Goal: Information Seeking & Learning: Learn about a topic

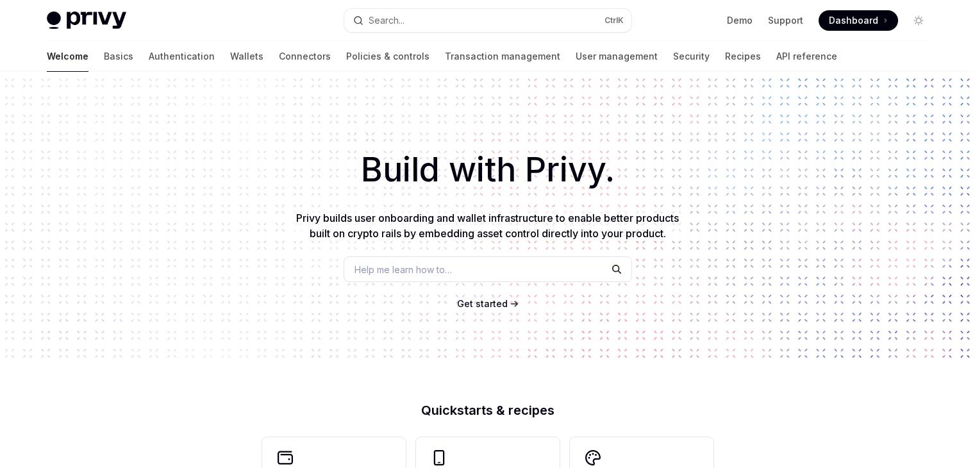
scroll to position [257, 0]
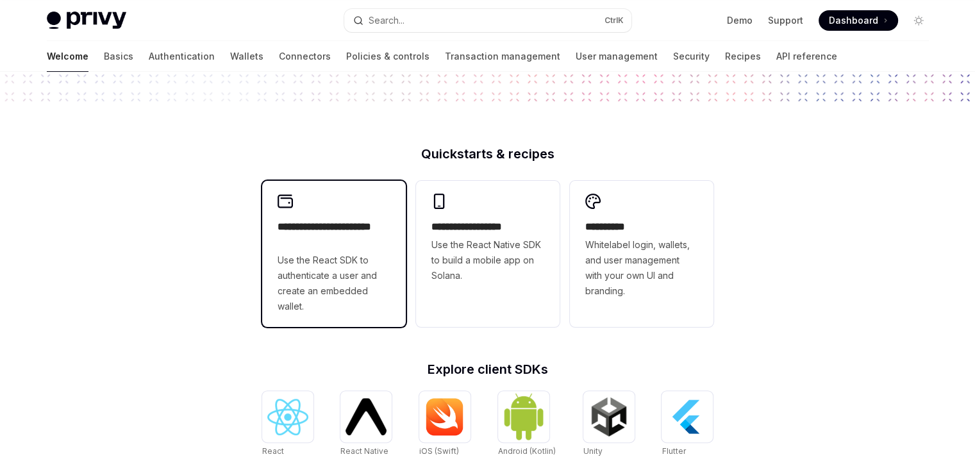
drag, startPoint x: 0, startPoint y: 0, endPoint x: 364, endPoint y: 248, distance: 440.8
click at [364, 248] on h2 "**********" at bounding box center [334, 234] width 113 height 31
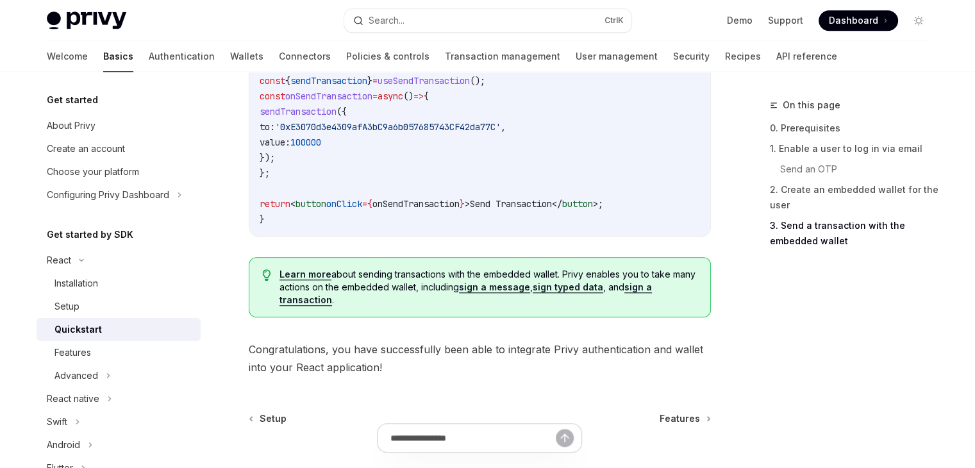
scroll to position [1347, 0]
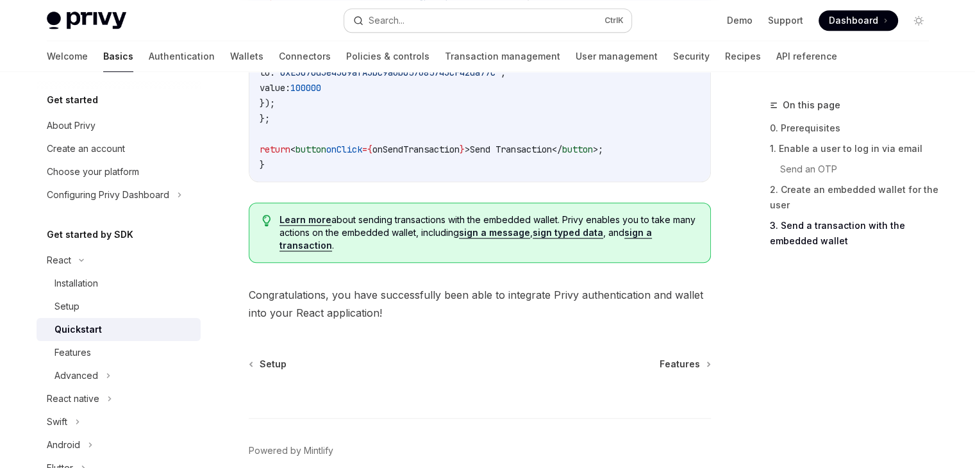
type textarea "*"
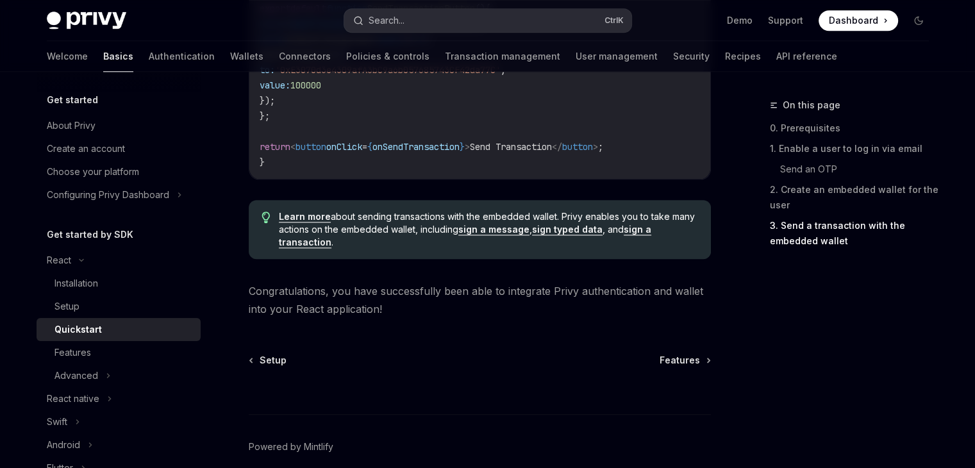
scroll to position [1344, 0]
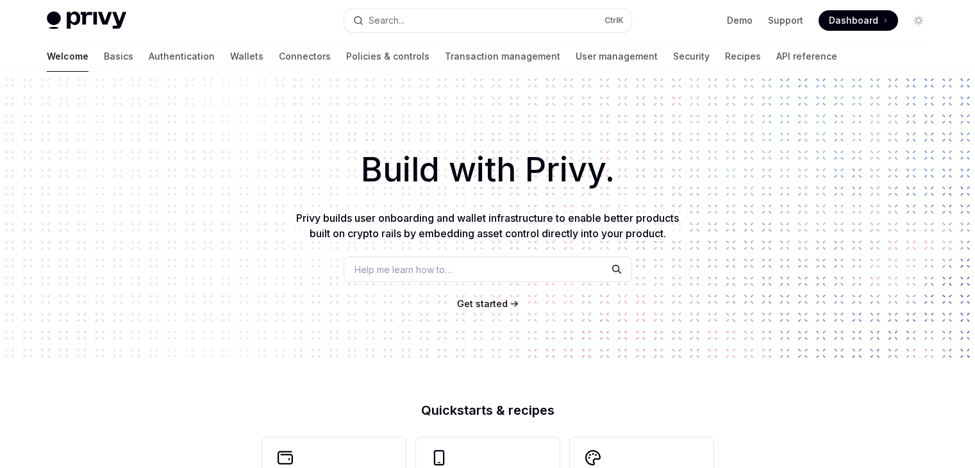
scroll to position [513, 0]
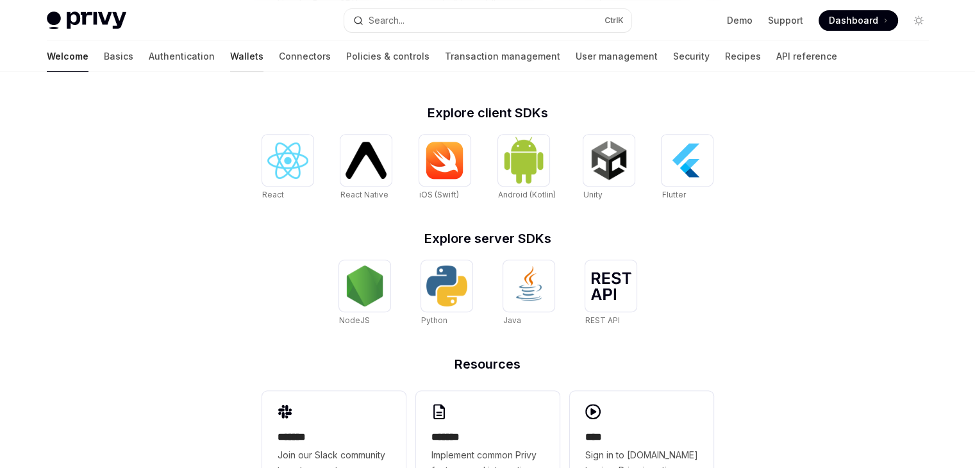
click at [230, 53] on link "Wallets" at bounding box center [246, 56] width 33 height 31
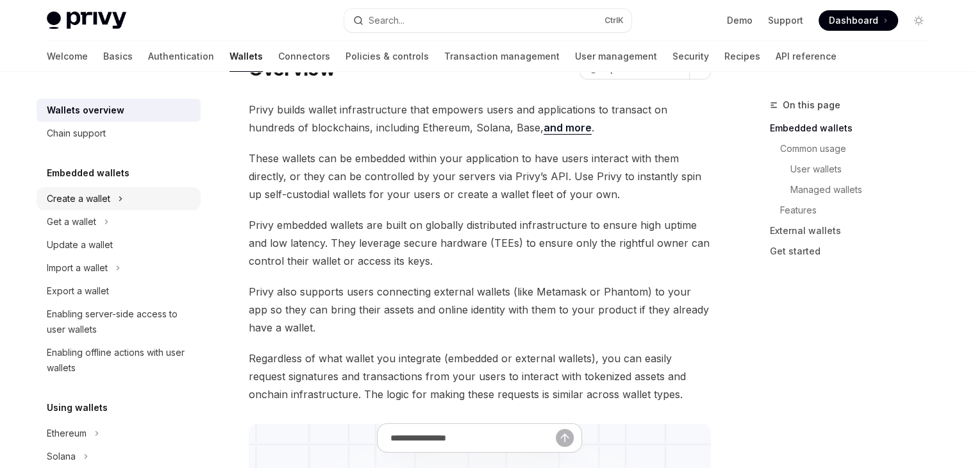
scroll to position [64, 0]
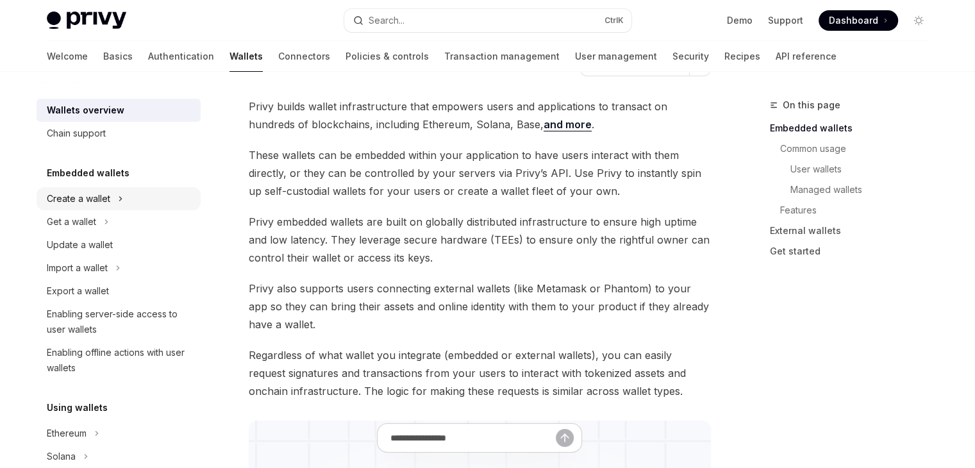
click at [80, 201] on div "Create a wallet" at bounding box center [78, 198] width 63 height 15
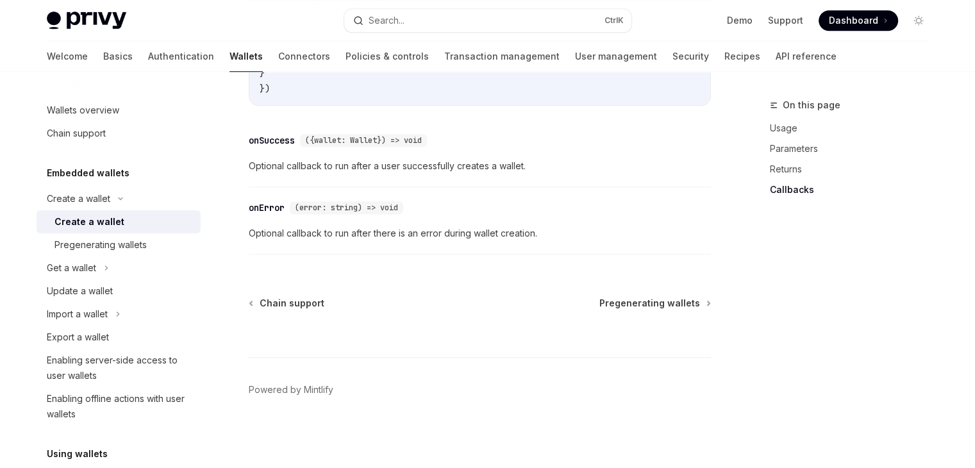
scroll to position [1090, 0]
click at [88, 248] on div "Pregenerating wallets" at bounding box center [101, 244] width 92 height 15
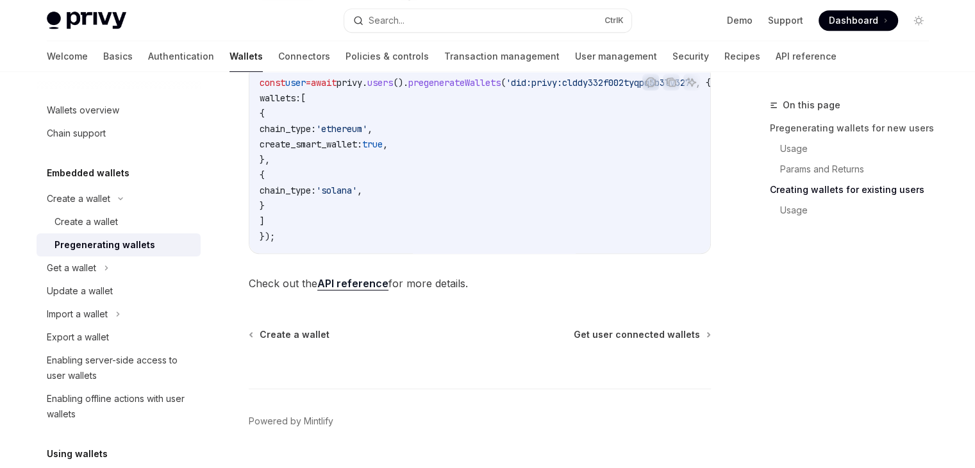
scroll to position [882, 0]
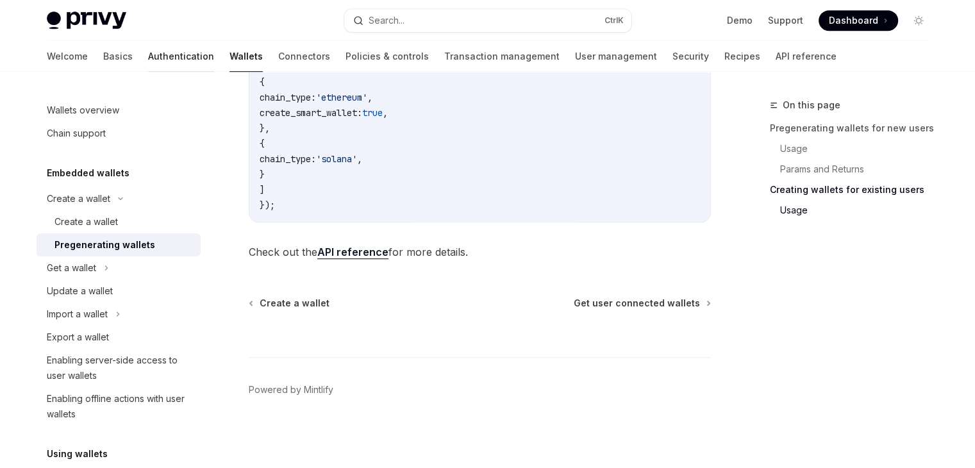
click at [148, 53] on link "Authentication" at bounding box center [181, 56] width 66 height 31
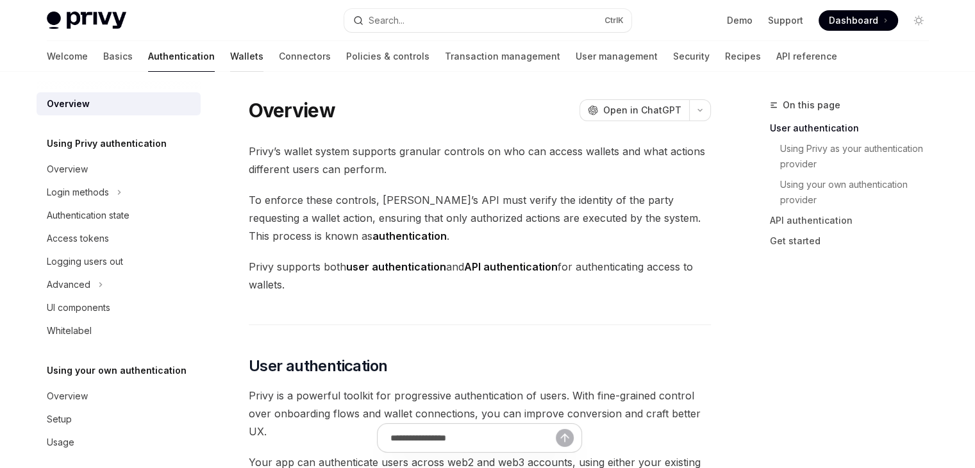
click at [230, 58] on link "Wallets" at bounding box center [246, 56] width 33 height 31
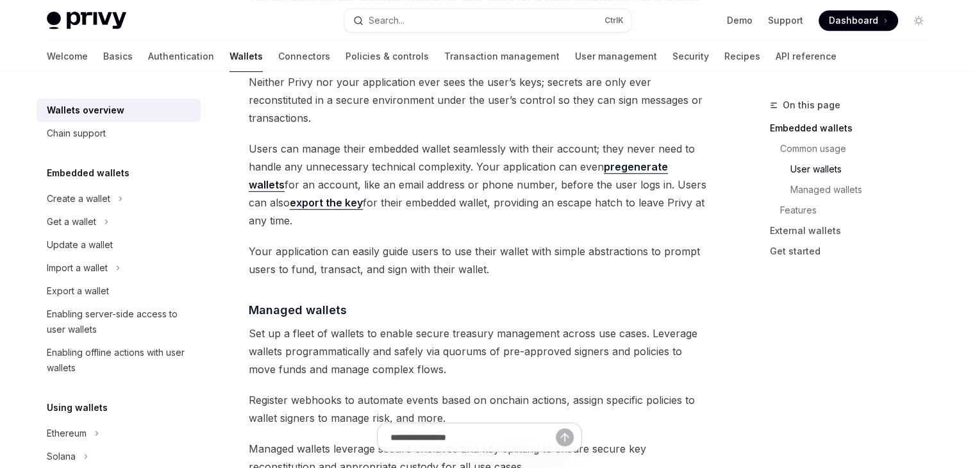
scroll to position [1026, 0]
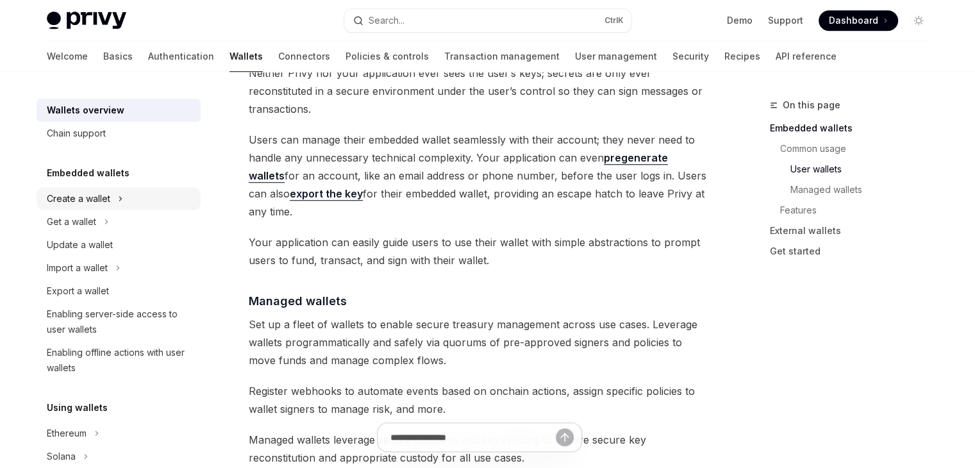
click at [108, 193] on div "Create a wallet" at bounding box center [78, 198] width 63 height 15
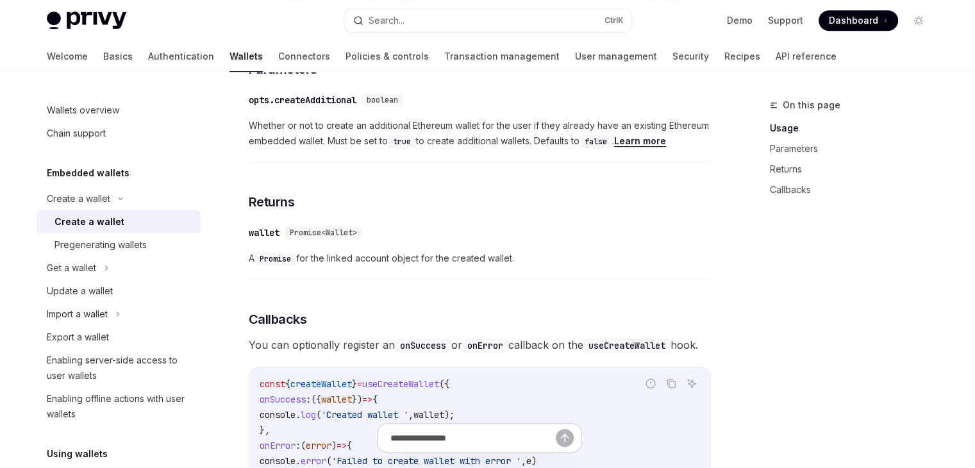
scroll to position [705, 0]
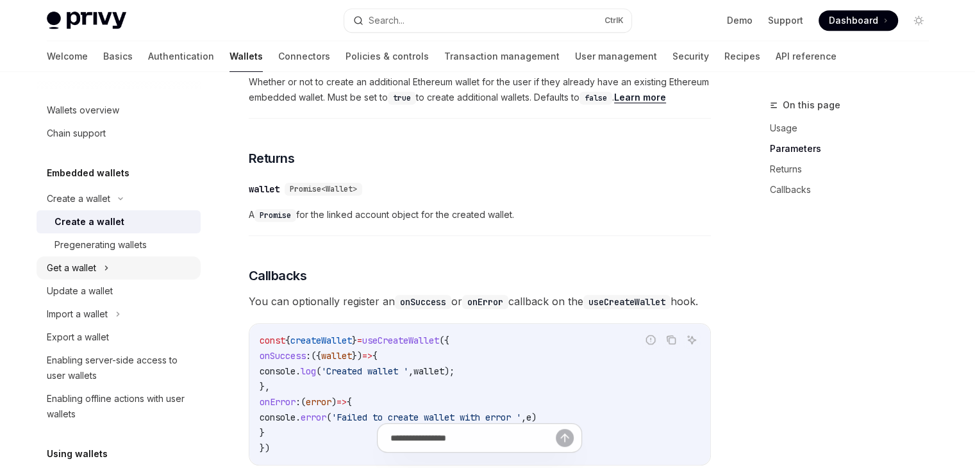
click at [105, 273] on icon at bounding box center [106, 267] width 5 height 15
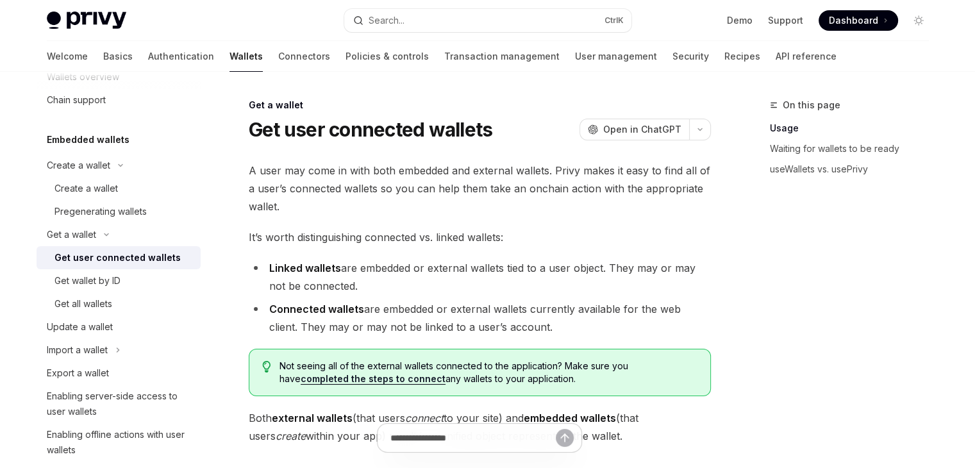
scroll to position [128, 0]
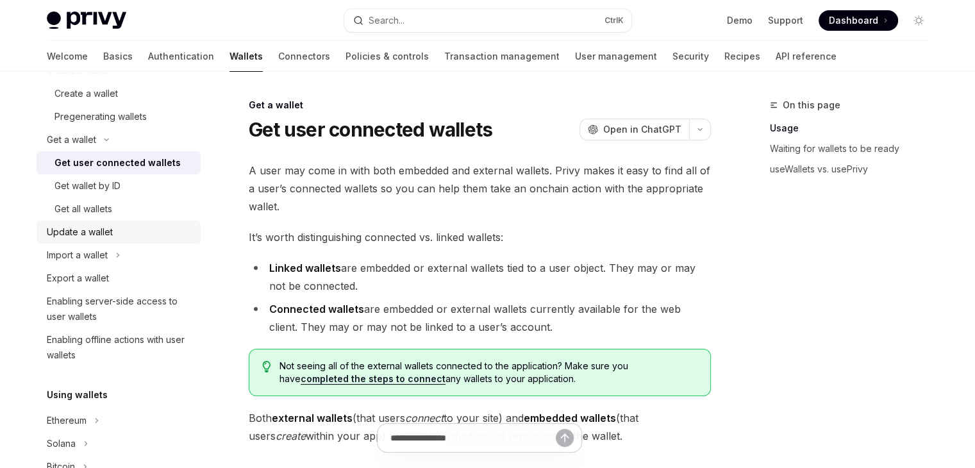
click at [118, 235] on div "Update a wallet" at bounding box center [120, 231] width 146 height 15
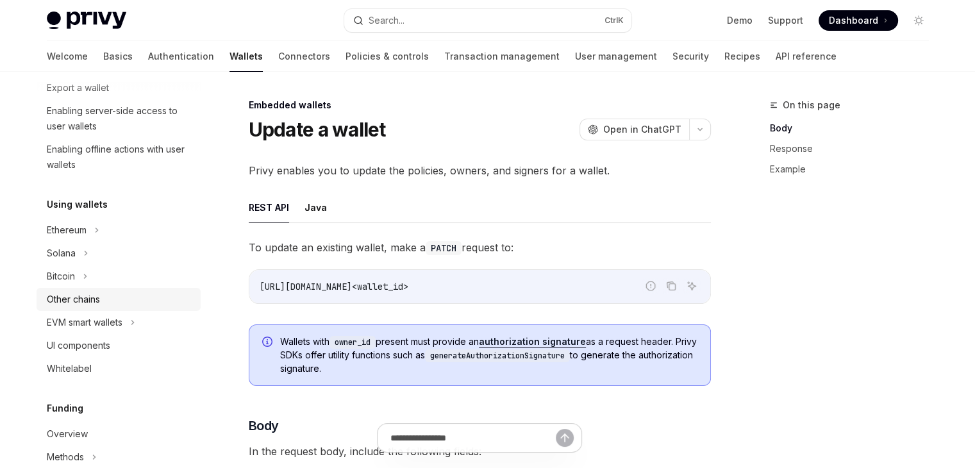
scroll to position [321, 0]
click at [81, 252] on button "Solana" at bounding box center [119, 251] width 164 height 23
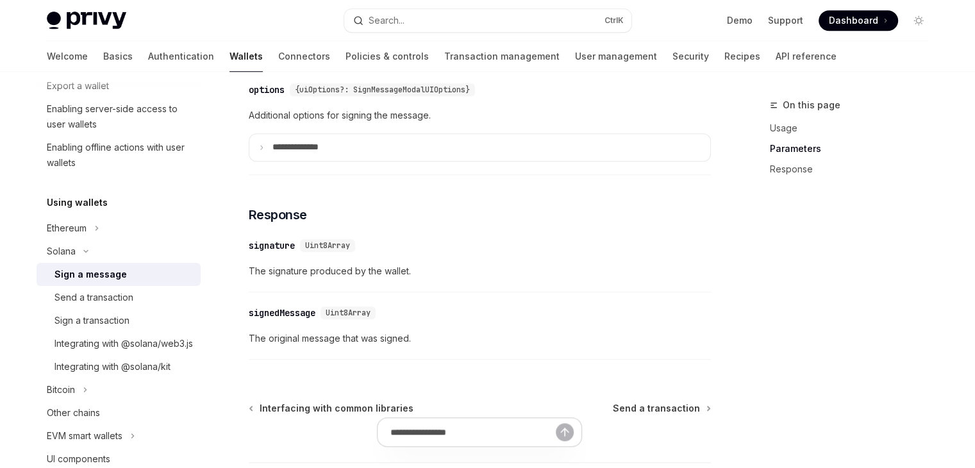
scroll to position [1026, 0]
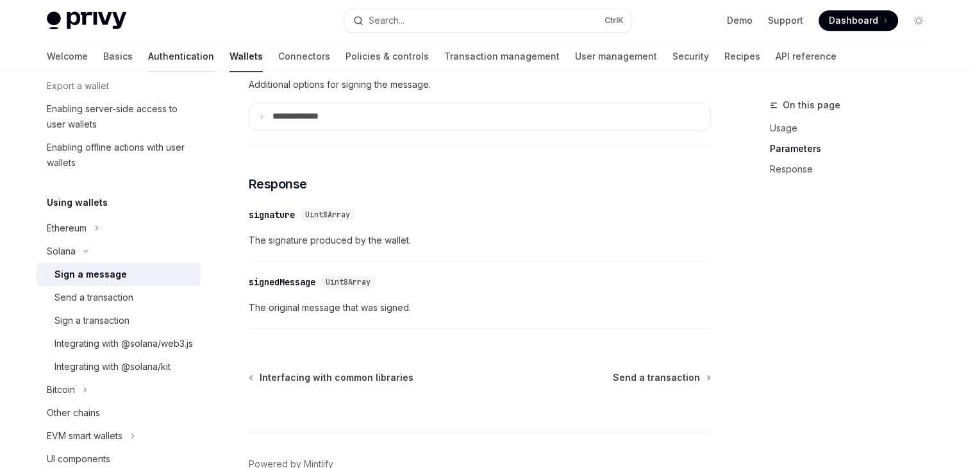
click at [148, 49] on link "Authentication" at bounding box center [181, 56] width 66 height 31
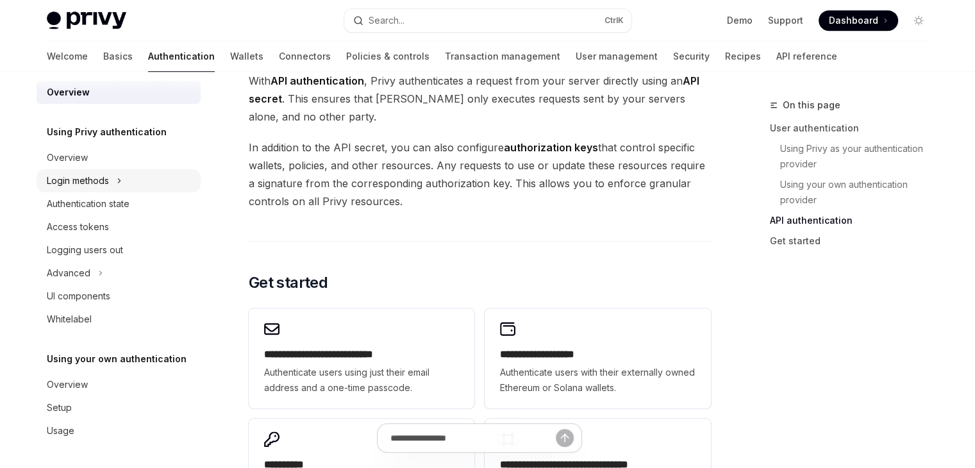
scroll to position [962, 0]
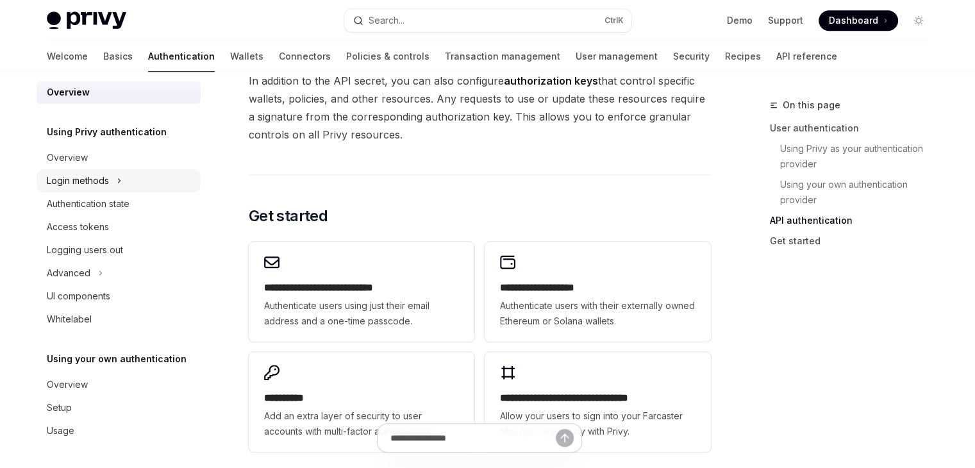
click at [122, 182] on icon at bounding box center [119, 180] width 5 height 15
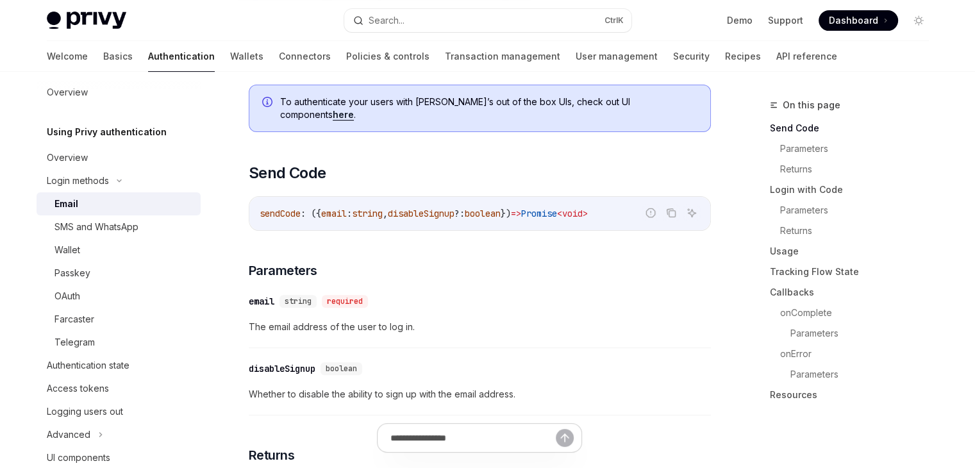
scroll to position [385, 0]
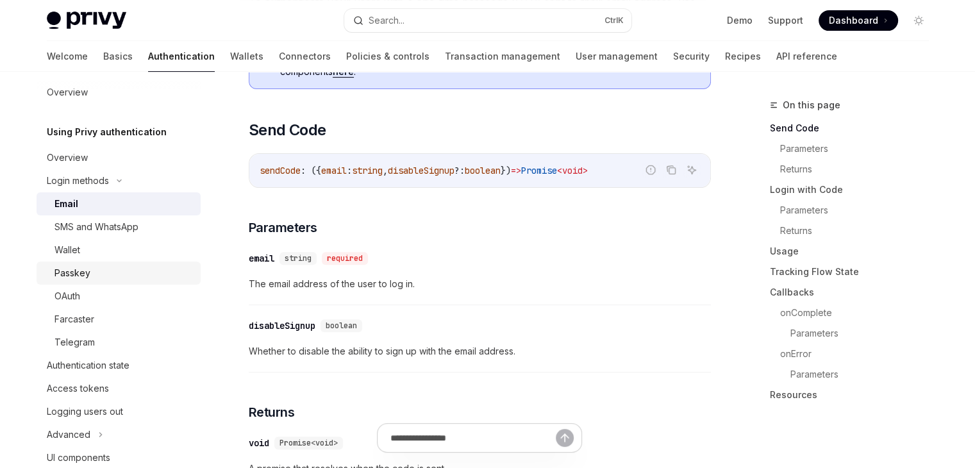
click at [113, 262] on link "Passkey" at bounding box center [119, 273] width 164 height 23
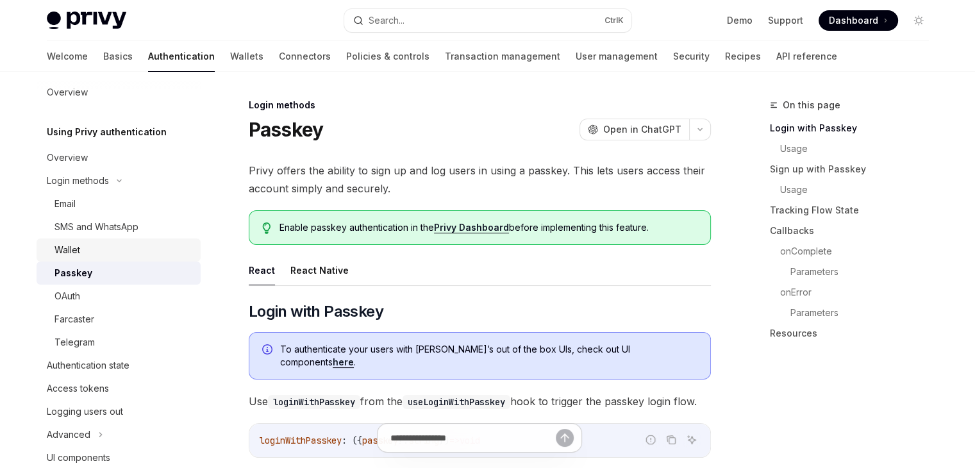
click at [110, 258] on link "Wallet" at bounding box center [119, 250] width 164 height 23
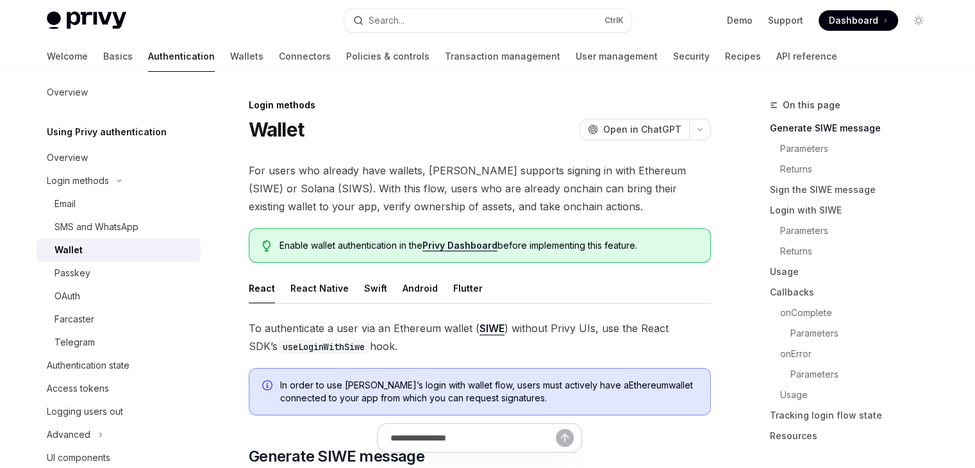
click at [110, 258] on link "Wallet" at bounding box center [119, 250] width 164 height 23
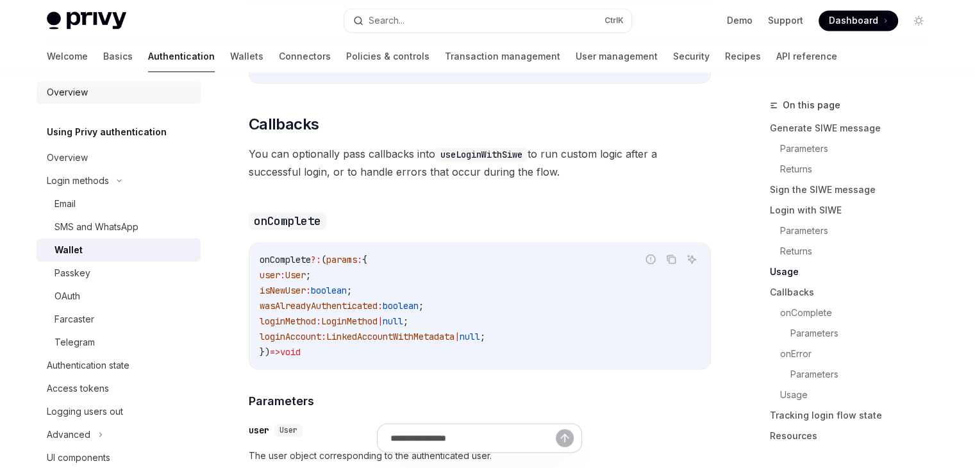
scroll to position [1860, 0]
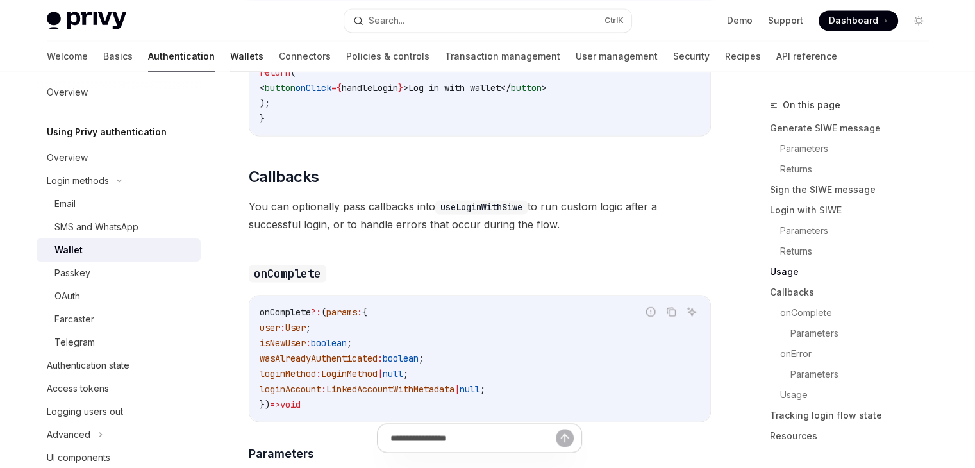
click at [230, 64] on link "Wallets" at bounding box center [246, 56] width 33 height 31
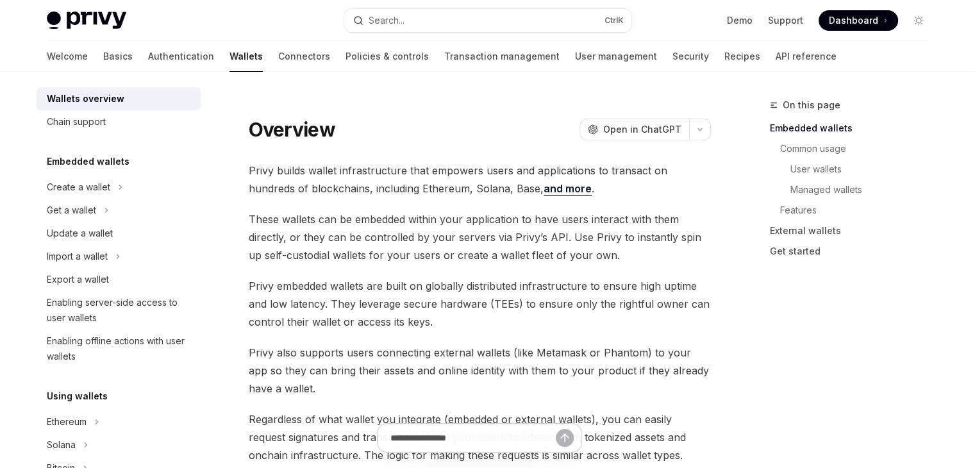
click at [110, 99] on div "Wallets overview" at bounding box center [86, 98] width 78 height 15
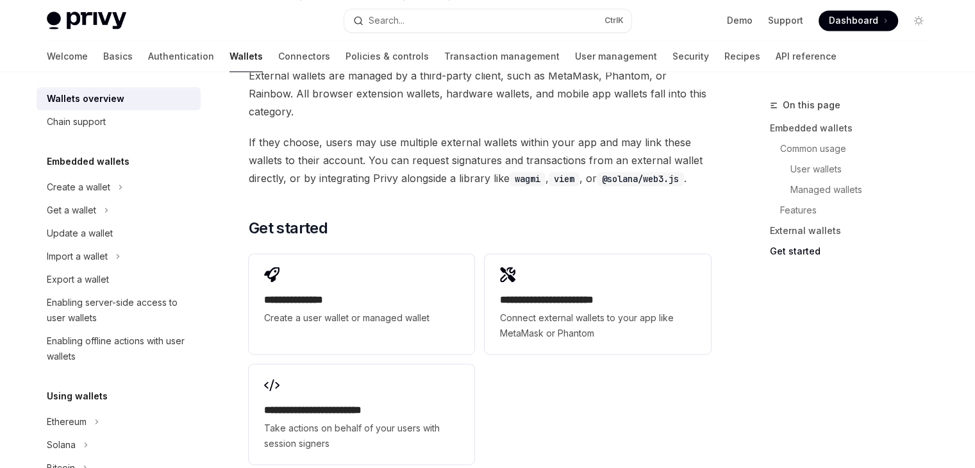
scroll to position [1909, 0]
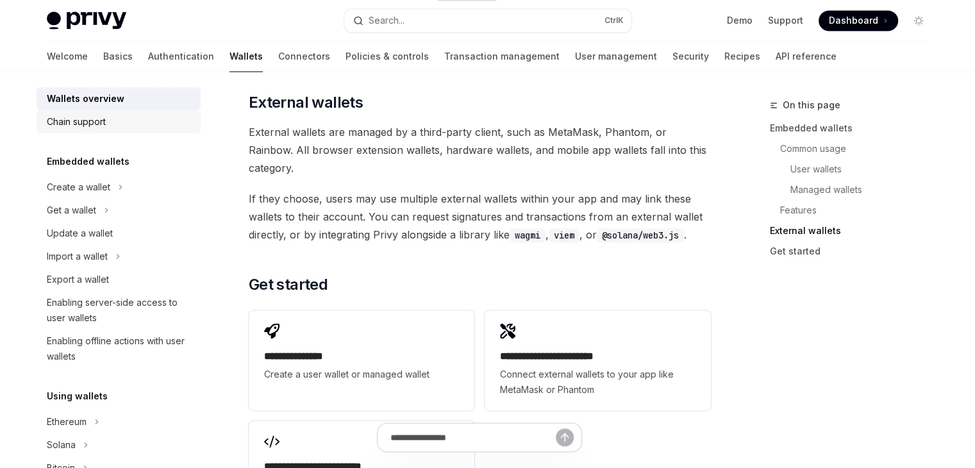
click at [131, 129] on link "Chain support" at bounding box center [119, 121] width 164 height 23
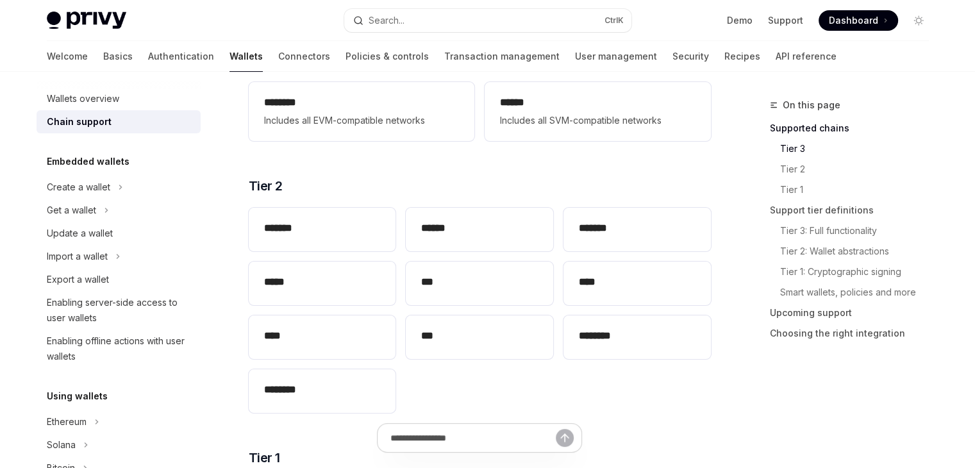
scroll to position [128, 0]
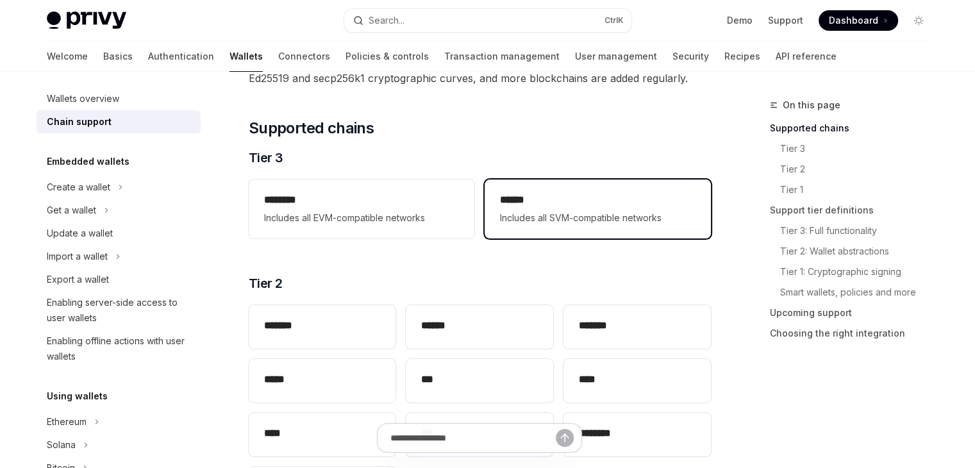
click at [538, 216] on span "Includes all SVM-compatible networks" at bounding box center [597, 217] width 195 height 15
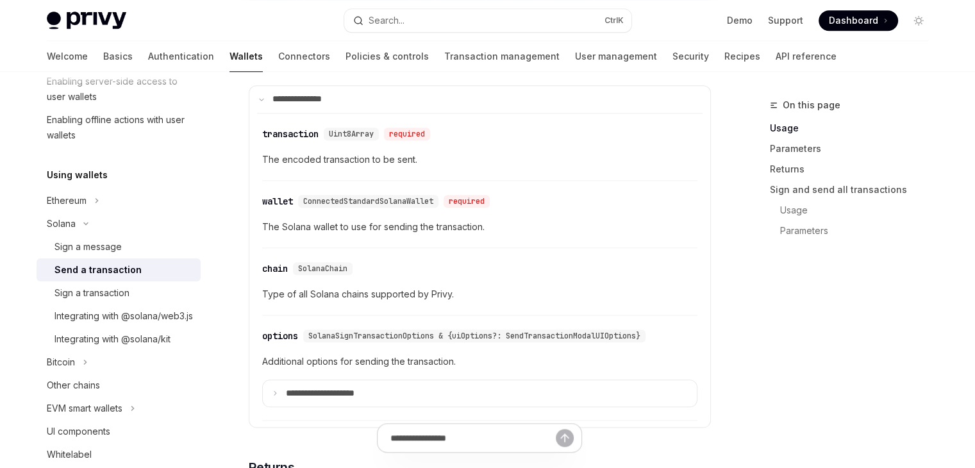
scroll to position [1475, 0]
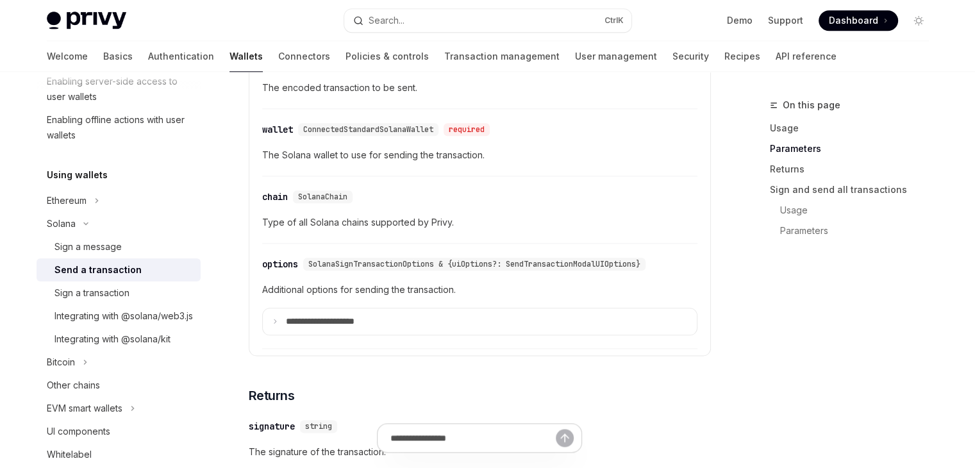
type textarea "*"
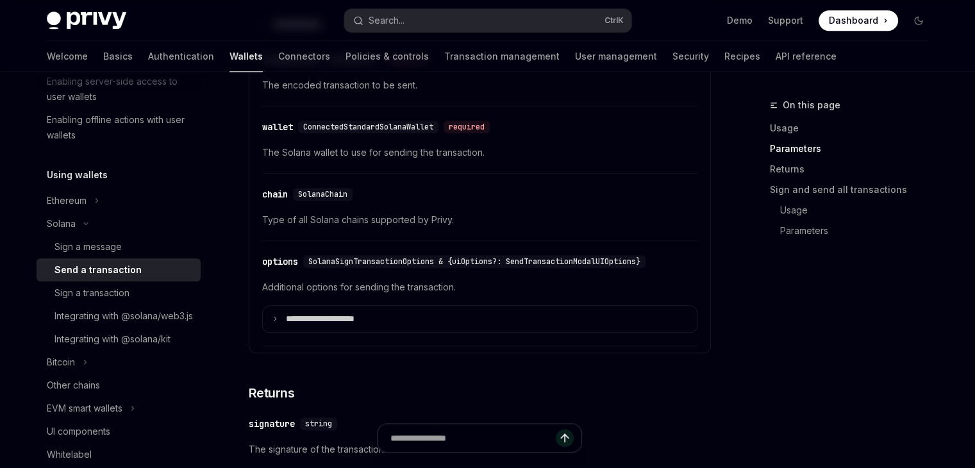
scroll to position [1472, 0]
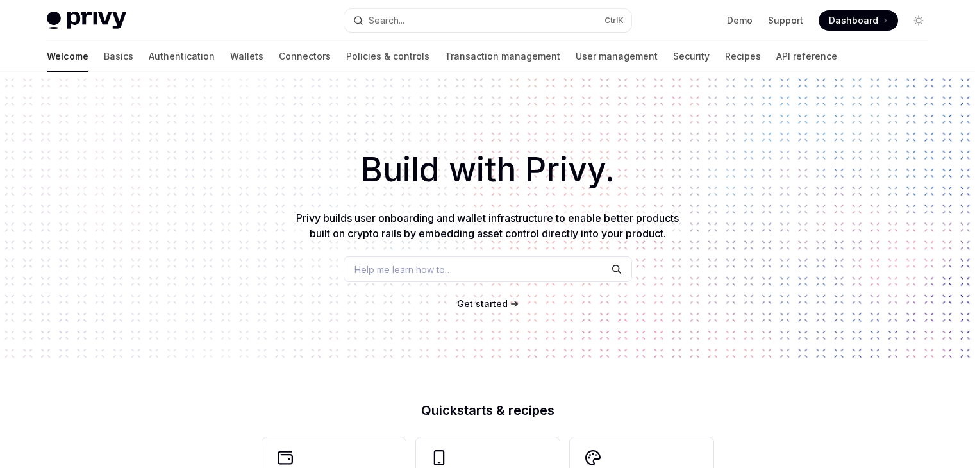
scroll to position [128, 0]
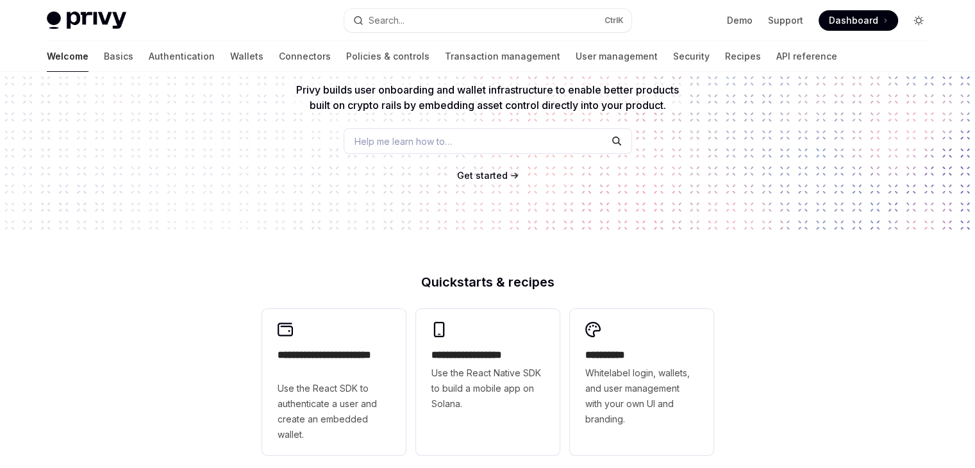
click at [924, 18] on button "Toggle dark mode" at bounding box center [919, 20] width 21 height 21
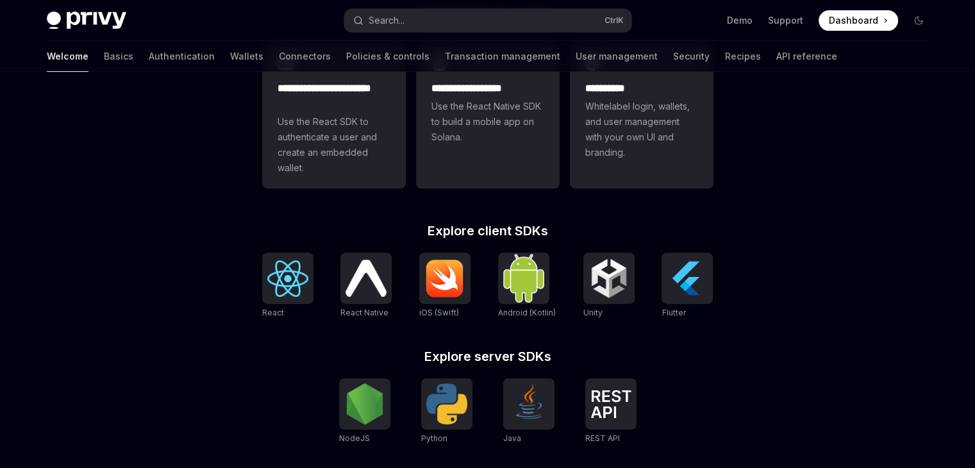
scroll to position [321, 0]
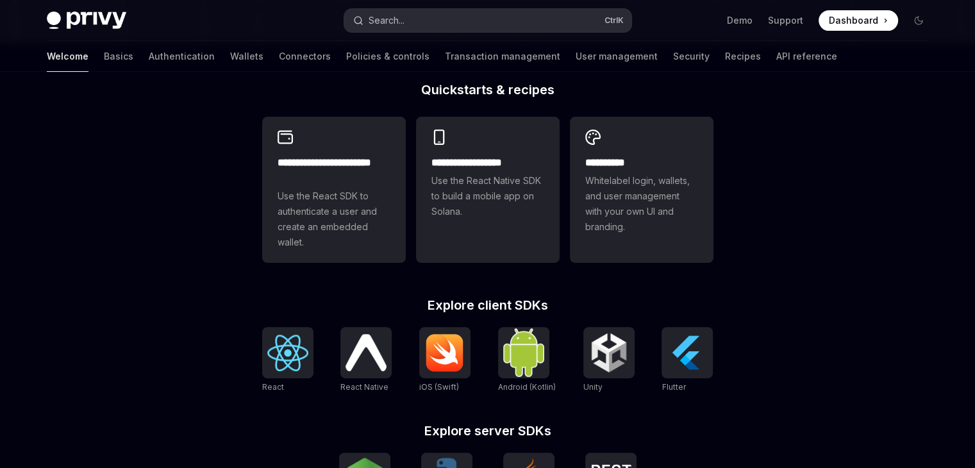
click at [429, 24] on button "Search... Ctrl K" at bounding box center [487, 20] width 287 height 23
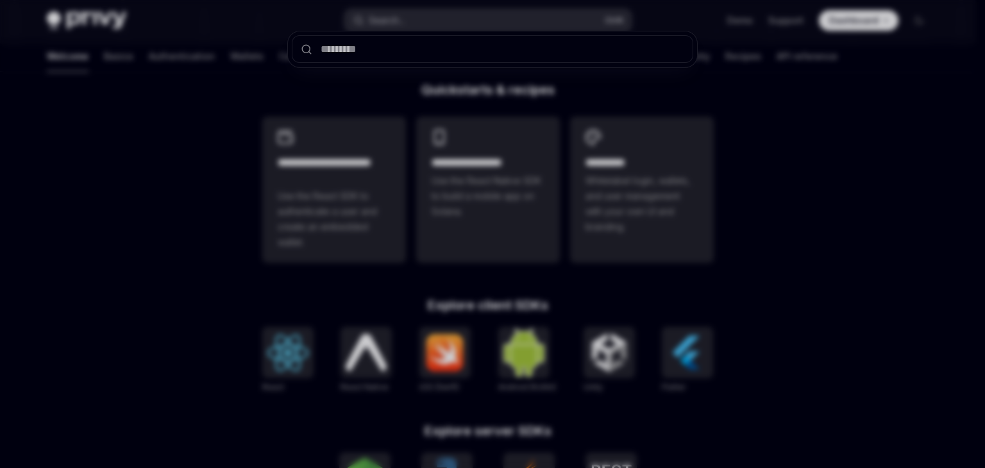
type input "*"
click at [0, 363] on div at bounding box center [492, 234] width 985 height 468
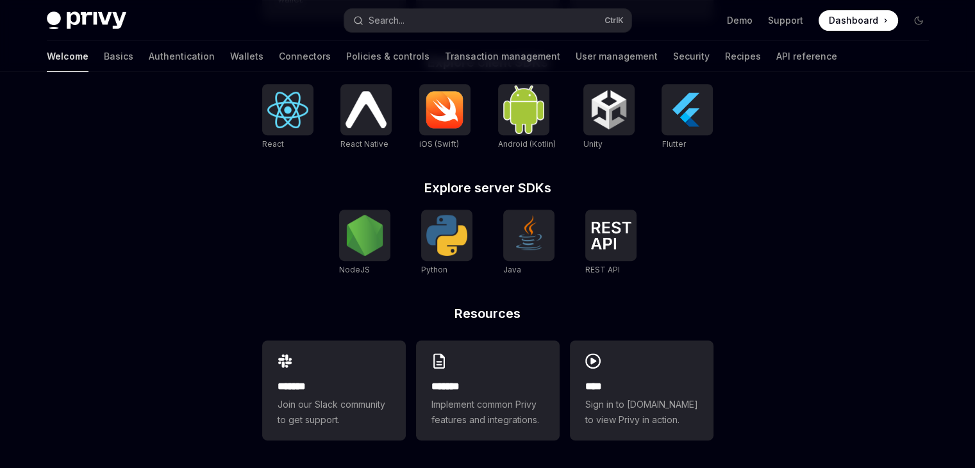
scroll to position [582, 0]
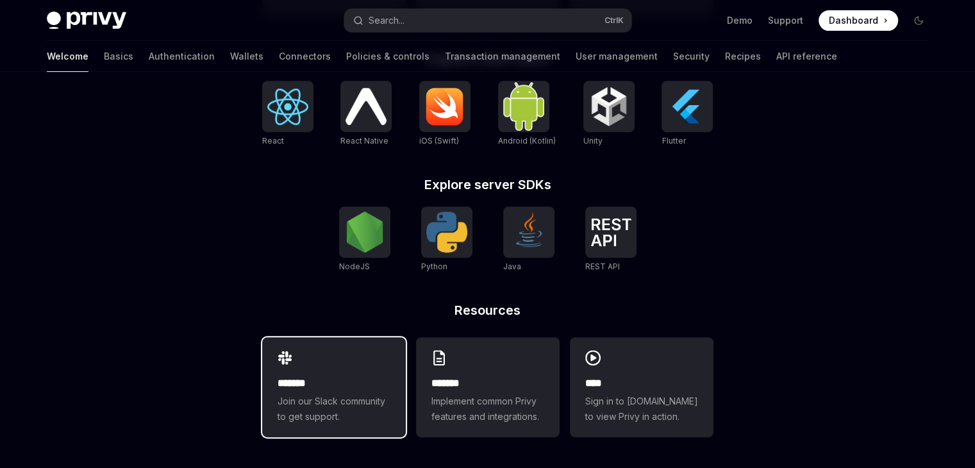
click at [344, 394] on span "Join our Slack community to get support." at bounding box center [334, 409] width 113 height 31
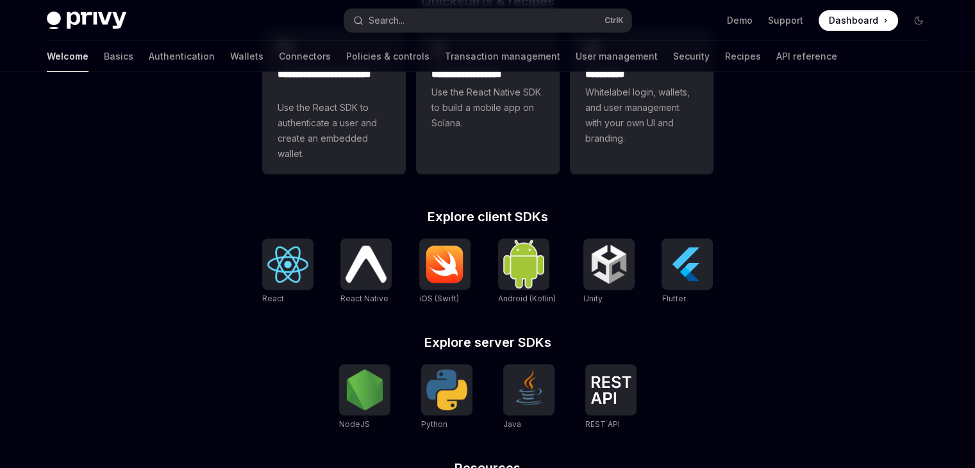
scroll to position [326, 0]
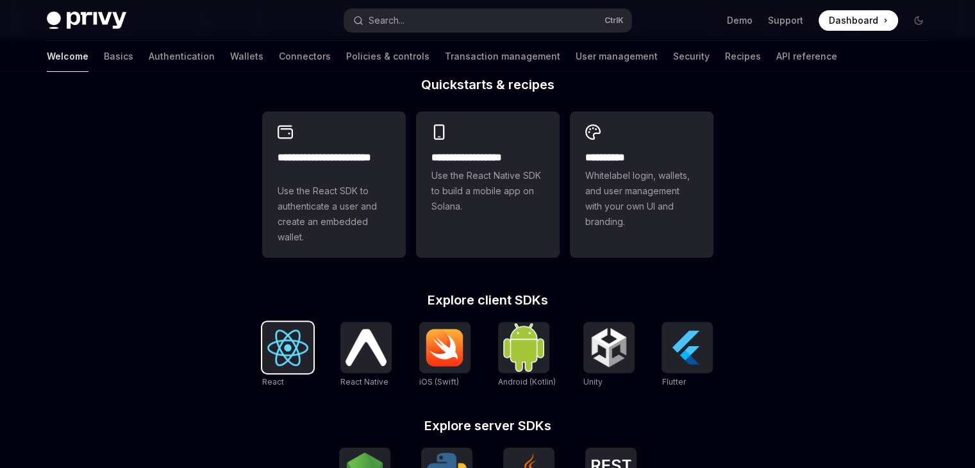
click at [271, 366] on img at bounding box center [287, 348] width 41 height 37
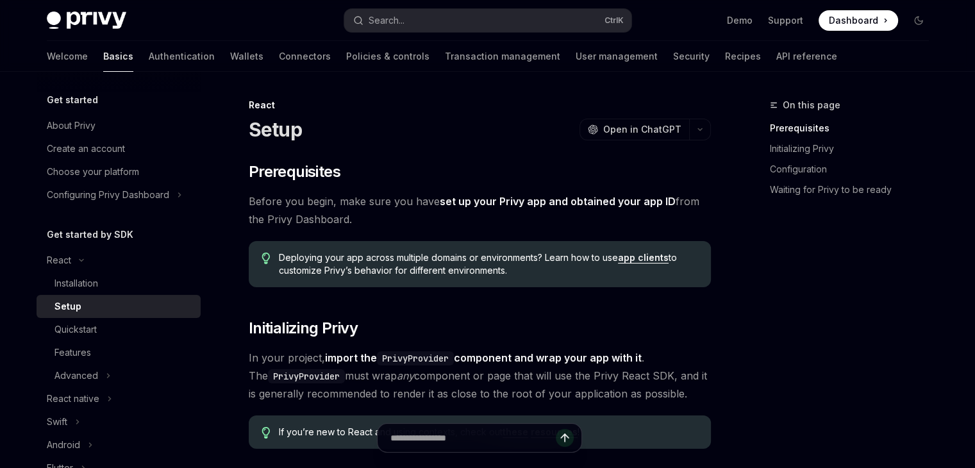
click at [167, 51] on div "Welcome Basics Authentication Wallets Connectors Policies & controls Transactio…" at bounding box center [442, 56] width 791 height 31
click at [230, 56] on link "Wallets" at bounding box center [246, 56] width 33 height 31
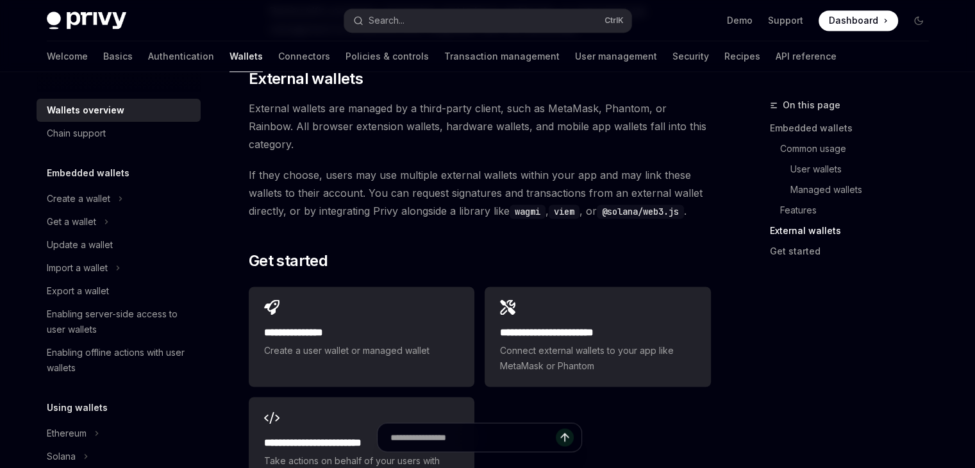
scroll to position [1909, 0]
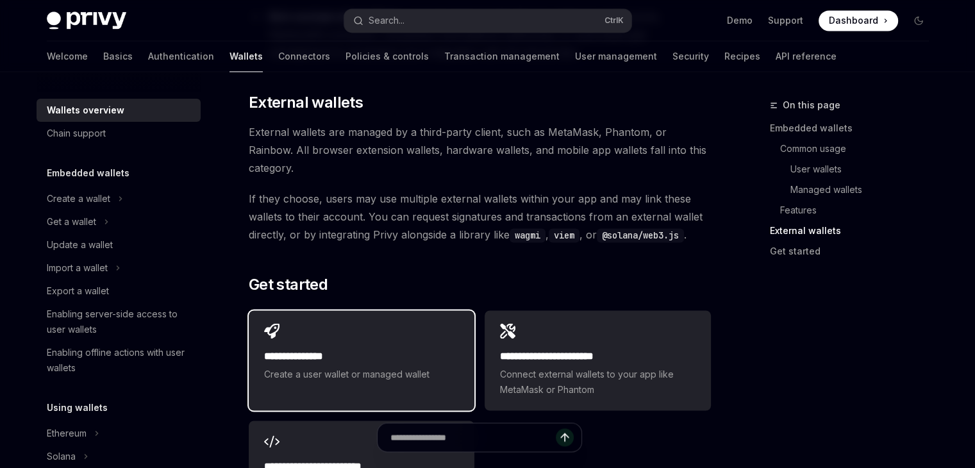
click at [323, 349] on h2 "**********" at bounding box center [361, 356] width 195 height 15
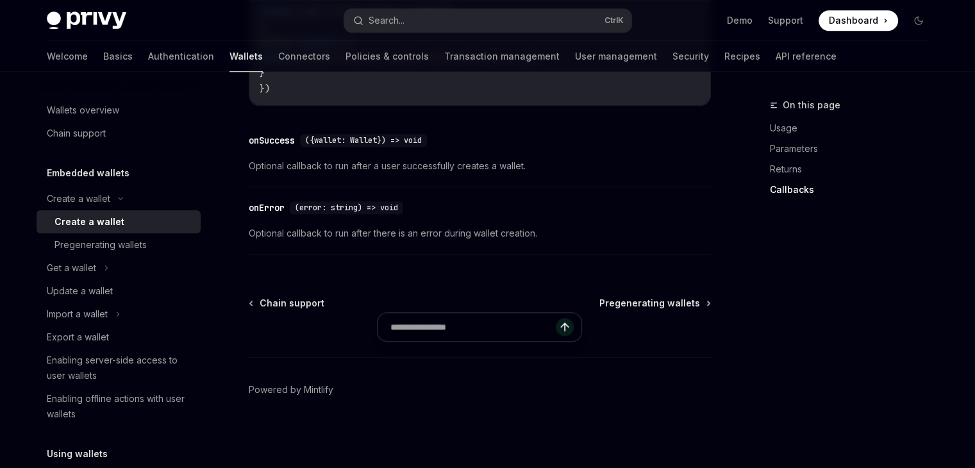
scroll to position [1090, 0]
click at [74, 246] on div "Pregenerating wallets" at bounding box center [101, 244] width 92 height 15
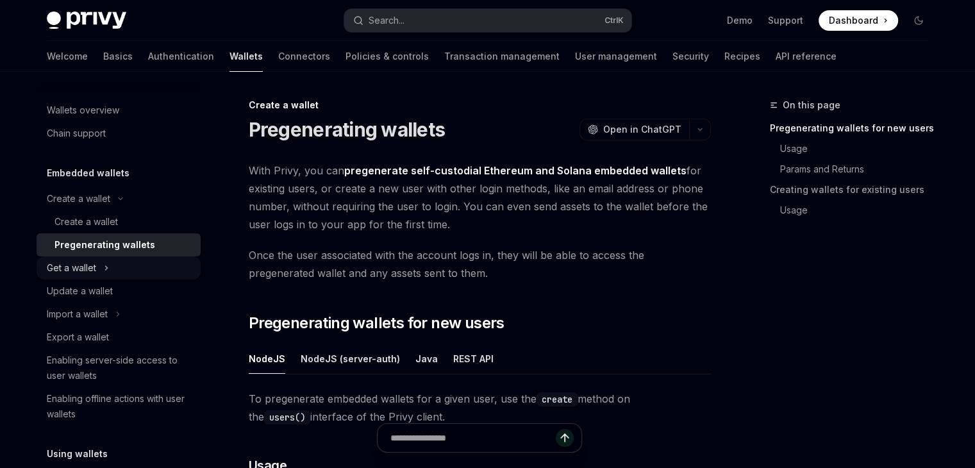
click at [64, 269] on div "Get a wallet" at bounding box center [71, 267] width 49 height 15
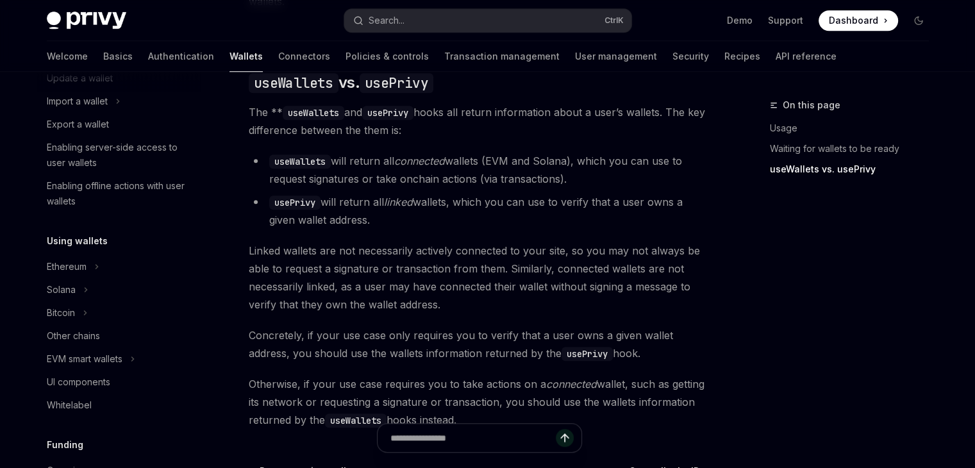
scroll to position [321, 0]
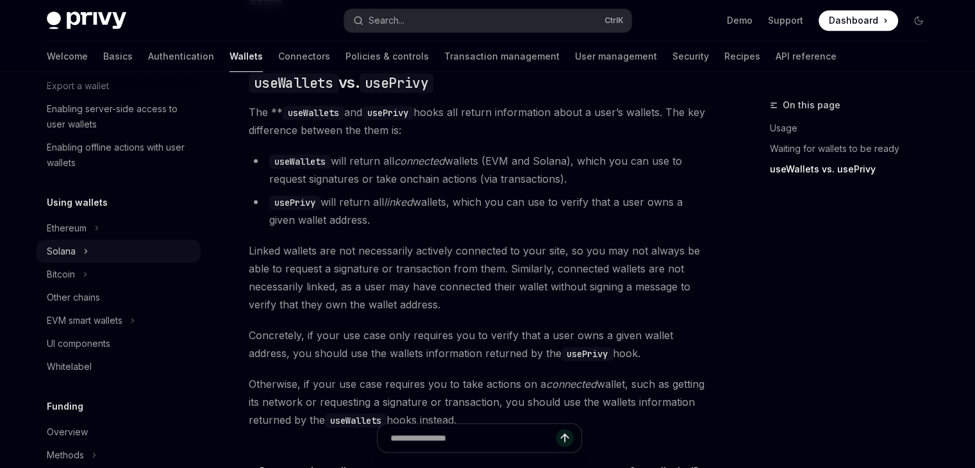
click at [95, 256] on button "Solana" at bounding box center [119, 251] width 164 height 23
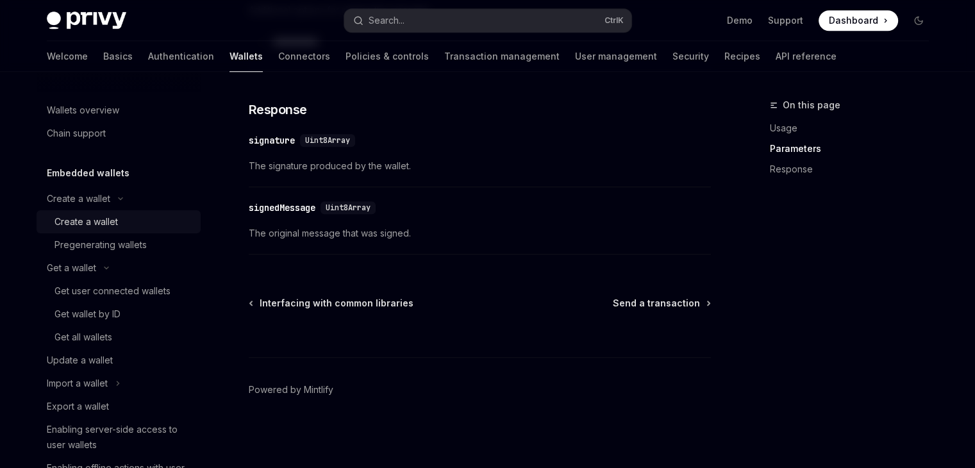
click at [86, 225] on div "Create a wallet" at bounding box center [86, 221] width 63 height 15
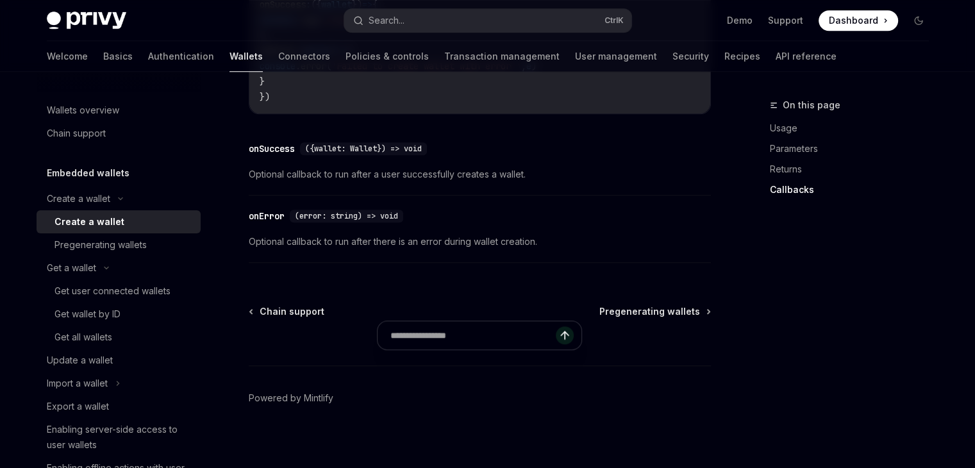
scroll to position [1090, 0]
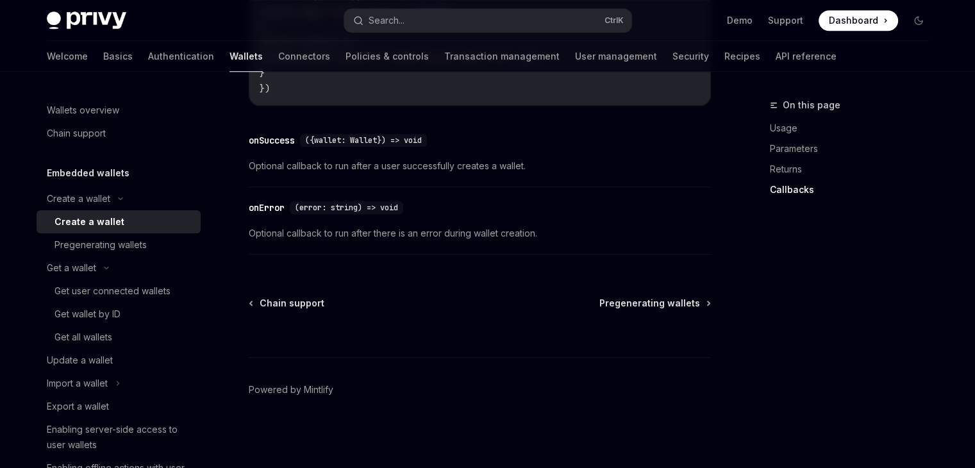
click at [741, 29] on ul "Demo Support Dashboard Dashboard" at bounding box center [812, 20] width 171 height 21
click at [736, 10] on ul "Demo Support Dashboard Dashboard" at bounding box center [812, 20] width 171 height 21
click at [745, 16] on link "Demo" at bounding box center [740, 20] width 26 height 13
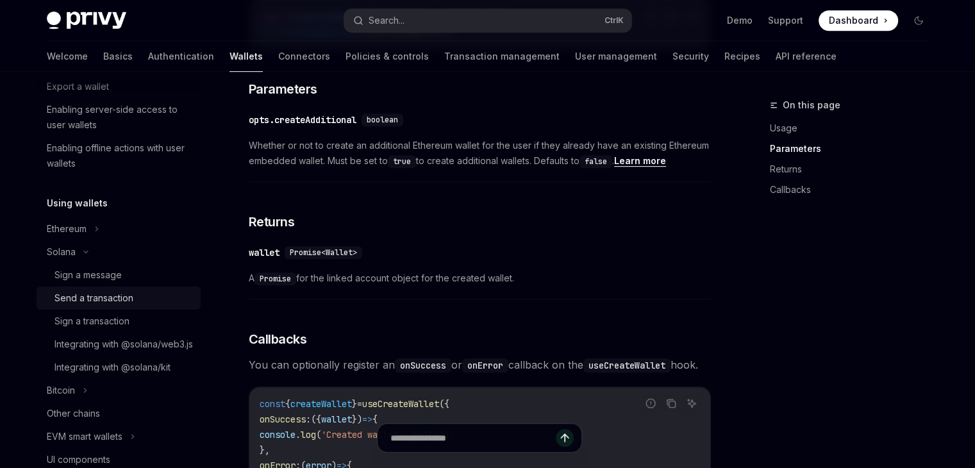
scroll to position [321, 0]
click at [74, 252] on div "Solana" at bounding box center [61, 251] width 29 height 15
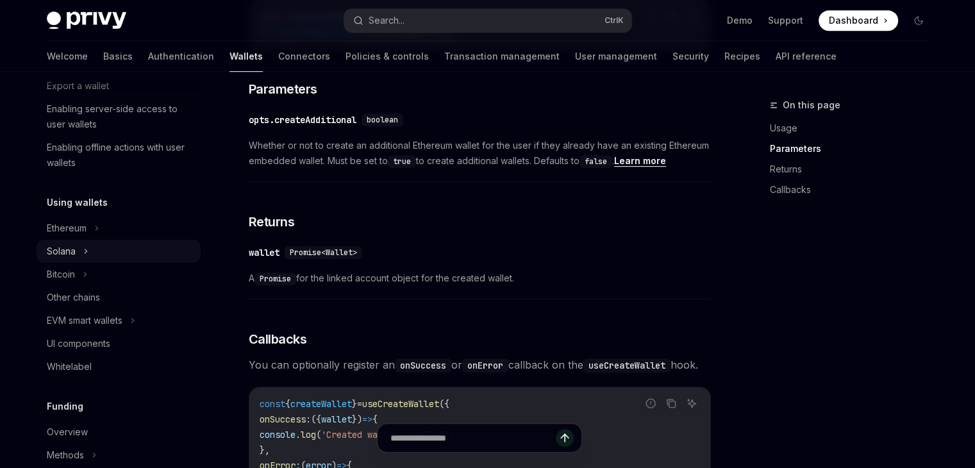
click at [64, 247] on div "Solana" at bounding box center [61, 251] width 29 height 15
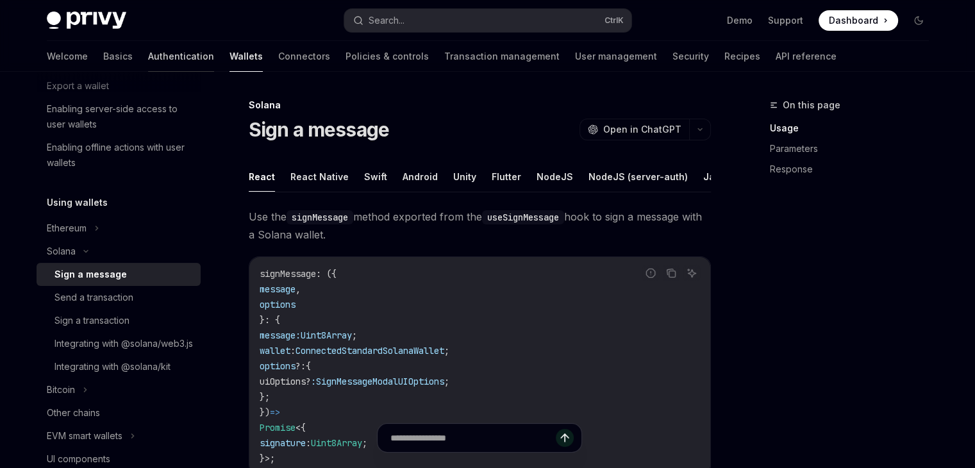
click at [148, 62] on link "Authentication" at bounding box center [181, 56] width 66 height 31
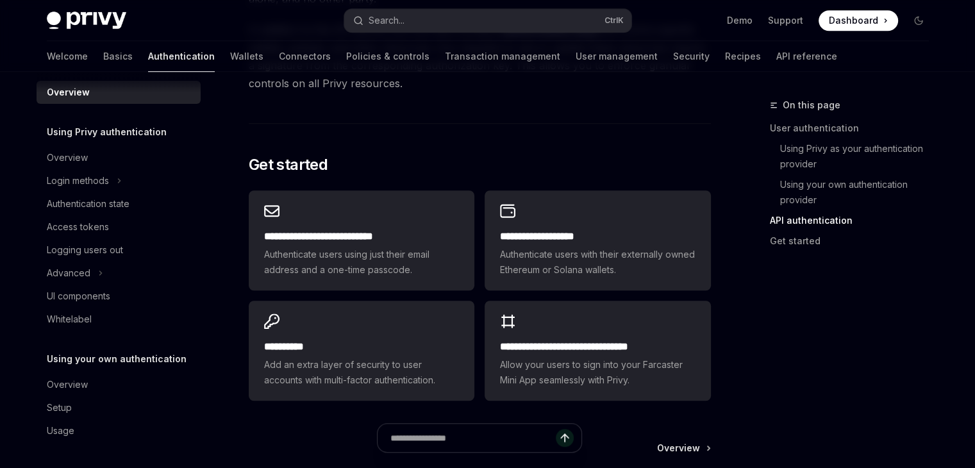
scroll to position [1026, 0]
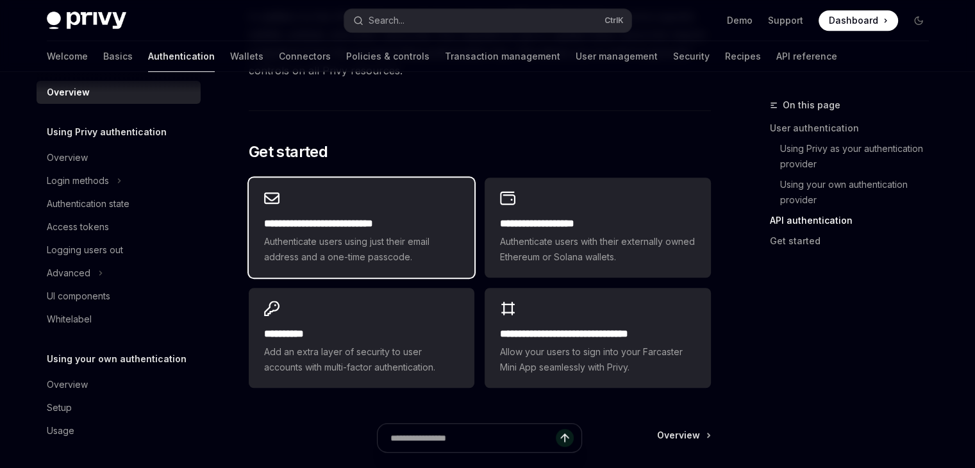
click at [338, 226] on h2 "**********" at bounding box center [361, 223] width 195 height 15
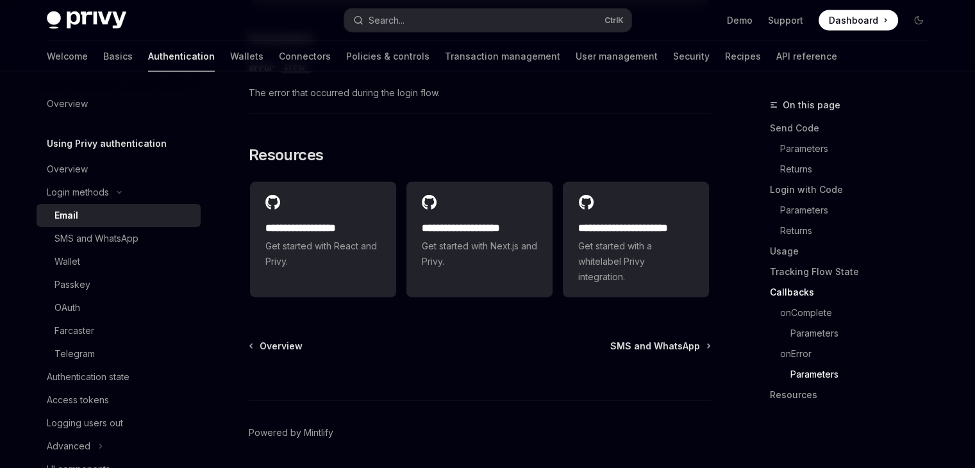
scroll to position [2739, 0]
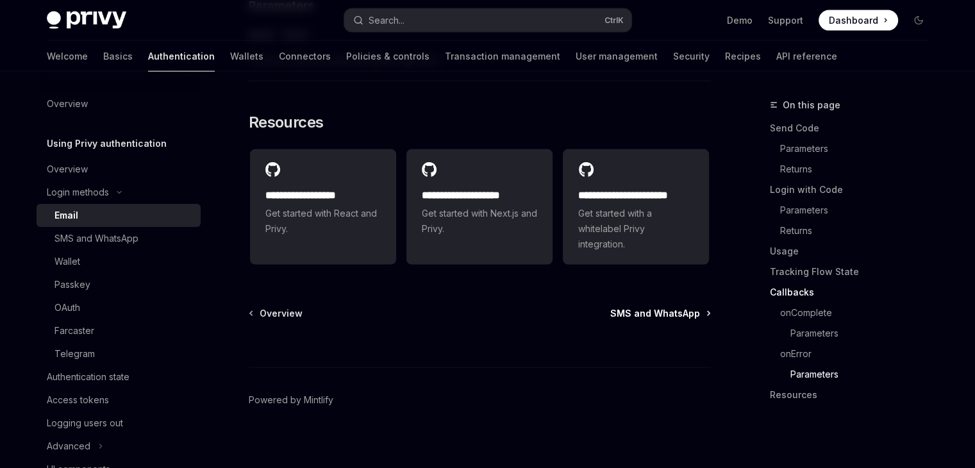
click at [633, 307] on span "SMS and WhatsApp" at bounding box center [656, 313] width 90 height 13
type textarea "*"
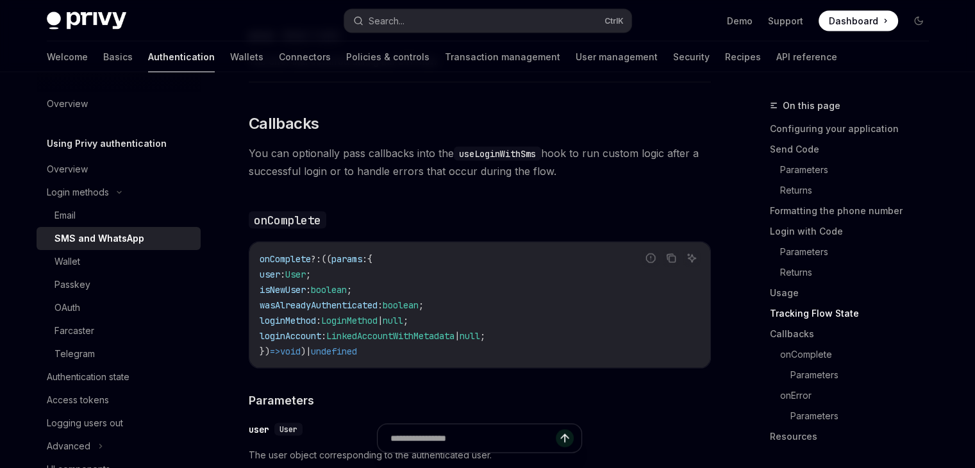
scroll to position [2437, 0]
